Goal: Entertainment & Leisure: Consume media (video, audio)

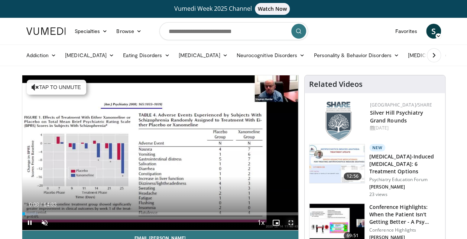
click at [290, 224] on span "Video Player" at bounding box center [290, 222] width 15 height 15
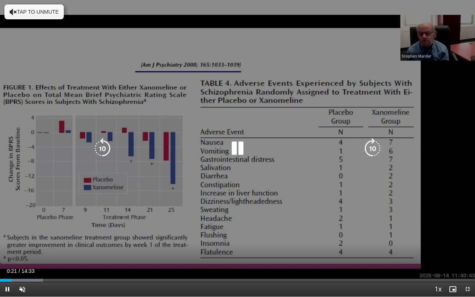
click at [235, 144] on icon "Video Player" at bounding box center [237, 148] width 21 height 21
click at [14, 10] on icon "Video Player" at bounding box center [13, 11] width 7 height 7
click at [235, 148] on icon "Video Player" at bounding box center [237, 148] width 21 height 21
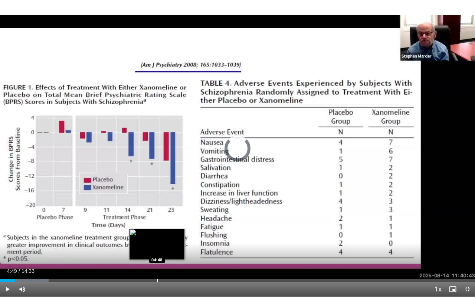
click at [157, 239] on div "Progress Bar" at bounding box center [157, 280] width 1 height 3
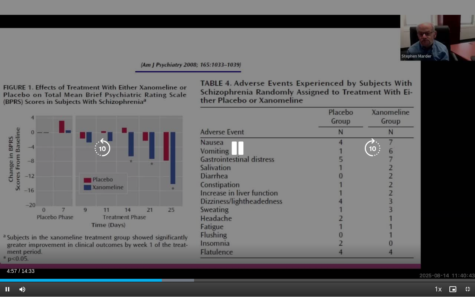
click at [241, 144] on icon "Video Player" at bounding box center [237, 148] width 21 height 21
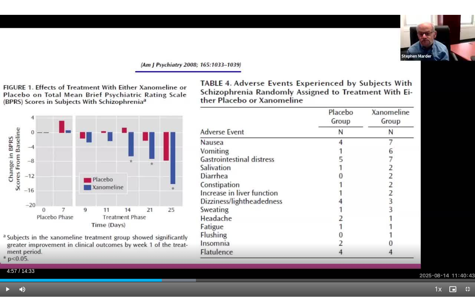
click at [229, 163] on div "10 seconds Tap to unmute" at bounding box center [237, 148] width 475 height 297
drag, startPoint x: 168, startPoint y: 281, endPoint x: 152, endPoint y: 281, distance: 15.6
click at [153, 239] on div "Progress Bar" at bounding box center [153, 280] width 1 height 3
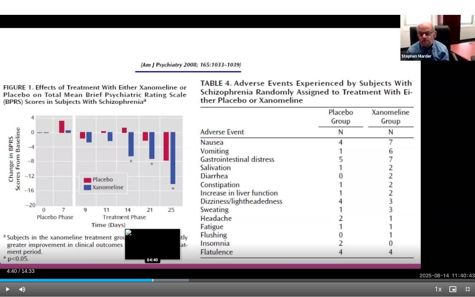
click at [153, 239] on div "Progress Bar" at bounding box center [153, 280] width 1 height 3
click at [151, 239] on div "Progress Bar" at bounding box center [151, 280] width 1 height 3
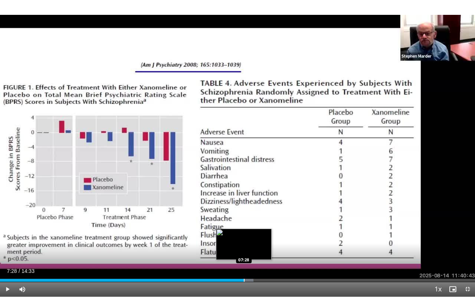
click at [244, 239] on div "Progress Bar" at bounding box center [244, 280] width 1 height 3
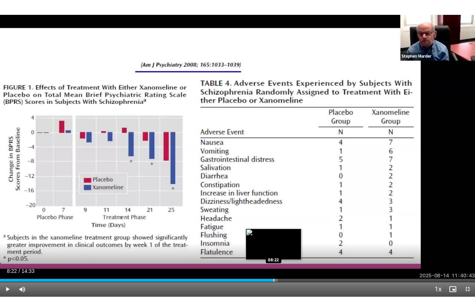
click at [274, 239] on div "Progress Bar" at bounding box center [274, 280] width 1 height 3
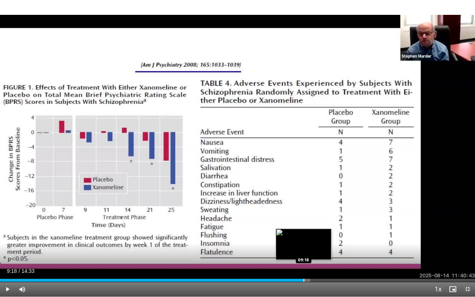
click at [304, 239] on div "Progress Bar" at bounding box center [304, 280] width 1 height 3
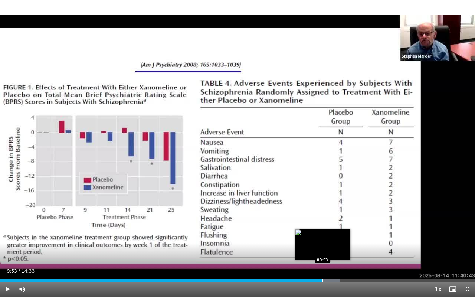
click at [323, 239] on div "Progress Bar" at bounding box center [323, 280] width 1 height 3
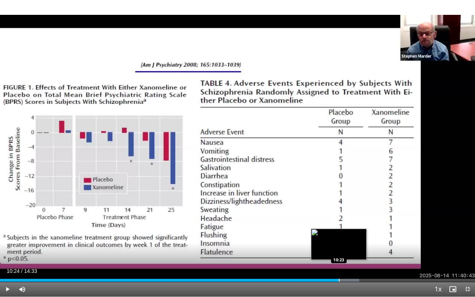
click at [339, 239] on div "Progress Bar" at bounding box center [339, 280] width 1 height 3
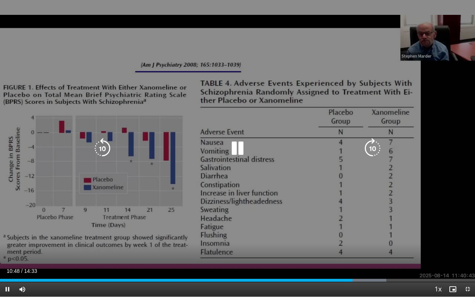
click at [240, 149] on icon "Video Player" at bounding box center [237, 148] width 21 height 21
click at [230, 177] on div "10 seconds Tap to unmute" at bounding box center [237, 148] width 475 height 297
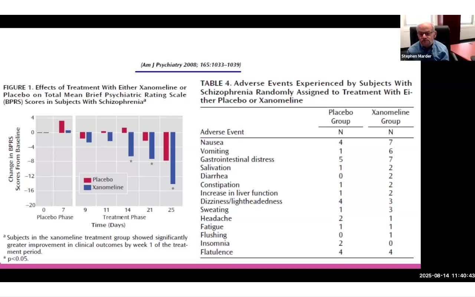
click at [427, 239] on video-js "**********" at bounding box center [237, 148] width 475 height 297
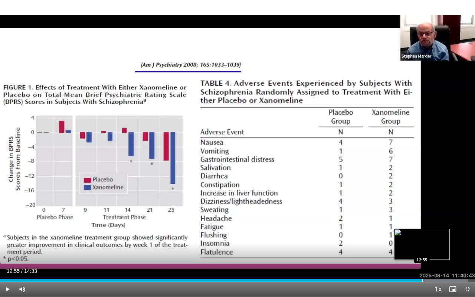
drag, startPoint x: 432, startPoint y: 278, endPoint x: 422, endPoint y: 280, distance: 10.2
click at [422, 239] on div "Loaded : 98.54% 12:55 12:55" at bounding box center [237, 278] width 475 height 7
click at [420, 239] on div "Loaded : 98.54% 13:20 12:52" at bounding box center [237, 278] width 475 height 7
click at [417, 239] on div "Progress Bar" at bounding box center [417, 280] width 1 height 3
click at [425, 239] on div "Progress Bar" at bounding box center [425, 280] width 1 height 3
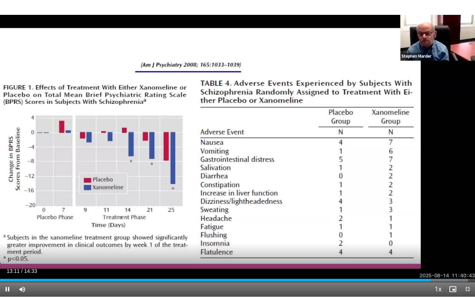
click at [391, 206] on div "10 seconds Tap to unmute" at bounding box center [237, 148] width 475 height 297
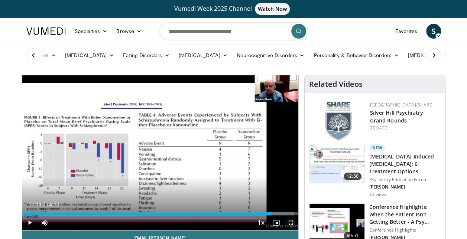
click at [293, 219] on span "Video Player" at bounding box center [290, 222] width 15 height 15
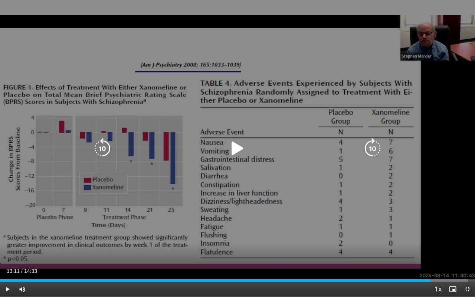
click at [235, 141] on icon "Video Player" at bounding box center [237, 148] width 21 height 21
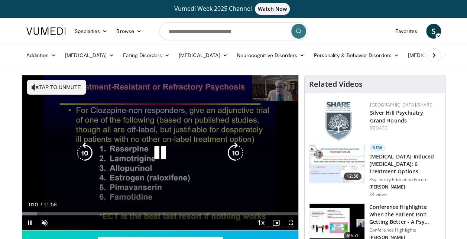
click at [54, 87] on button "Tap to unmute" at bounding box center [56, 87] width 59 height 15
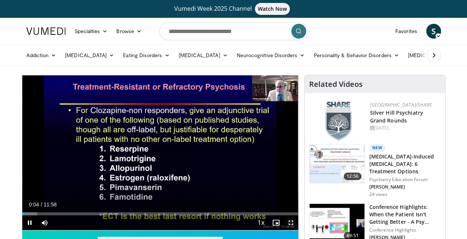
click at [291, 223] on span "Video Player" at bounding box center [290, 222] width 15 height 15
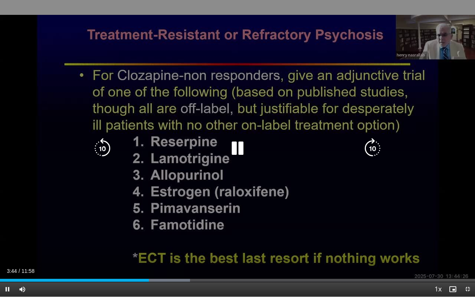
click at [301, 130] on div "10 seconds Tap to unmute" at bounding box center [237, 148] width 475 height 297
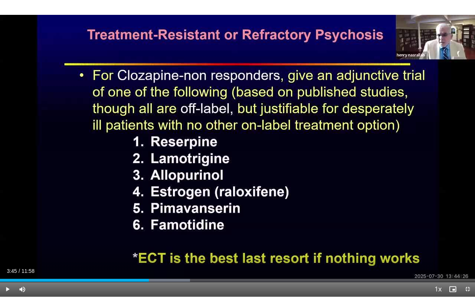
click at [278, 194] on div "10 seconds Tap to unmute" at bounding box center [237, 148] width 475 height 297
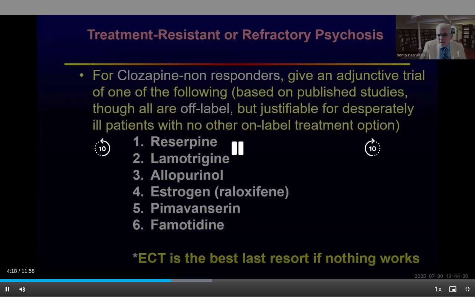
click at [217, 239] on div "10 seconds Tap to unmute" at bounding box center [237, 148] width 475 height 297
click at [235, 153] on icon "Video Player" at bounding box center [237, 148] width 21 height 21
click at [242, 152] on icon "Video Player" at bounding box center [237, 148] width 21 height 21
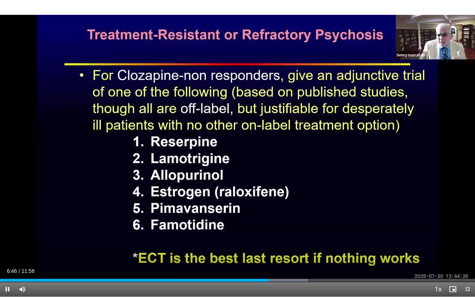
click at [242, 152] on div "10 seconds Tap to unmute" at bounding box center [237, 148] width 475 height 297
drag, startPoint x: 277, startPoint y: 280, endPoint x: 270, endPoint y: 278, distance: 6.9
click at [270, 239] on div "Loaded : 66.86% 06:47 06:47" at bounding box center [237, 278] width 475 height 7
